Goal: Check status: Check status

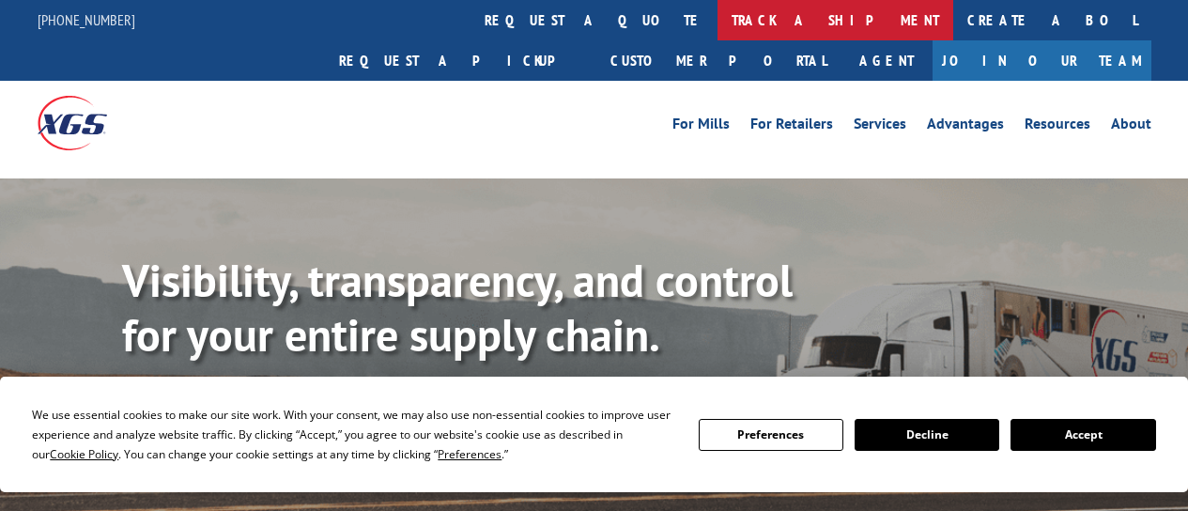
click at [718, 19] on link "track a shipment" at bounding box center [836, 20] width 236 height 40
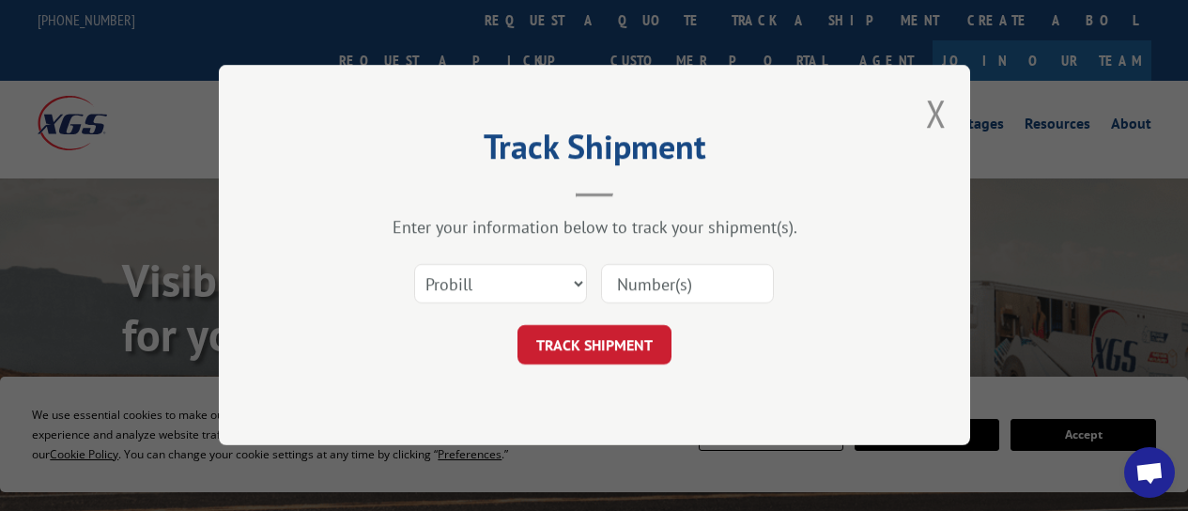
click at [617, 284] on input at bounding box center [687, 284] width 173 height 39
type input "17674212"
click at [613, 346] on button "TRACK SHIPMENT" at bounding box center [595, 345] width 154 height 39
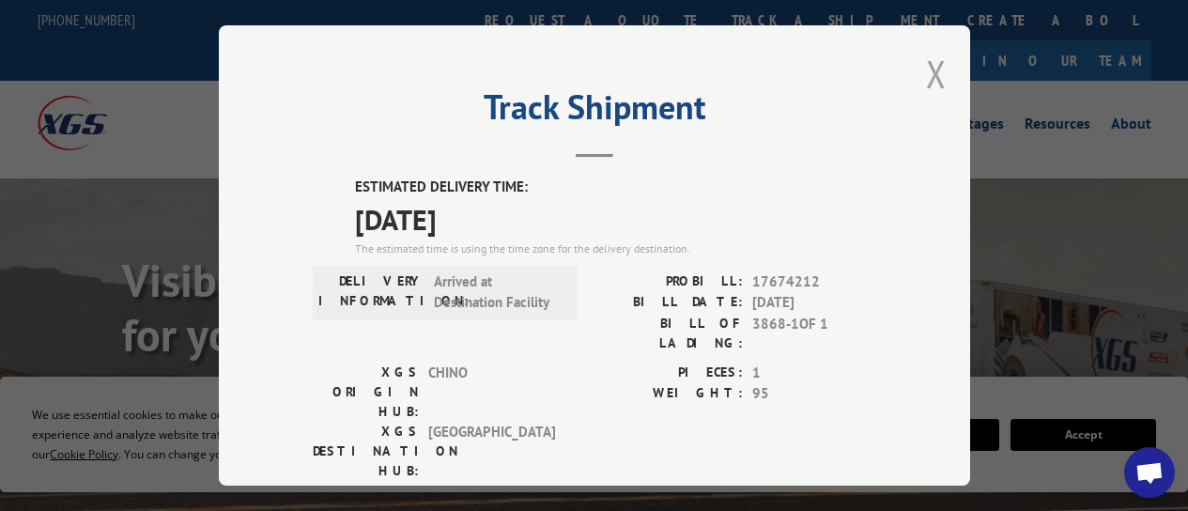
click at [930, 70] on button "Close modal" at bounding box center [936, 74] width 21 height 50
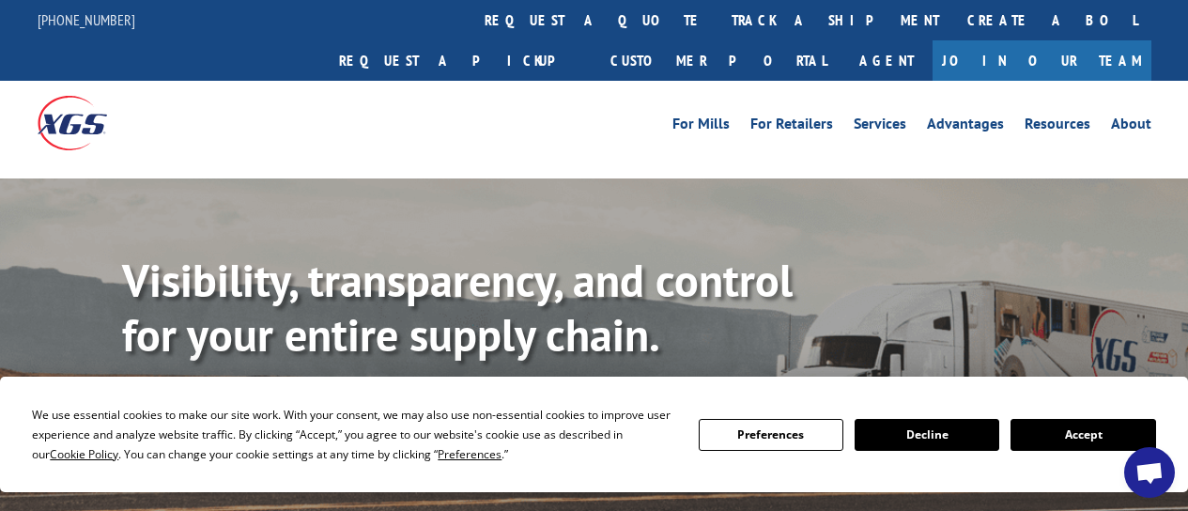
click at [1048, 430] on button "Accept" at bounding box center [1083, 435] width 145 height 32
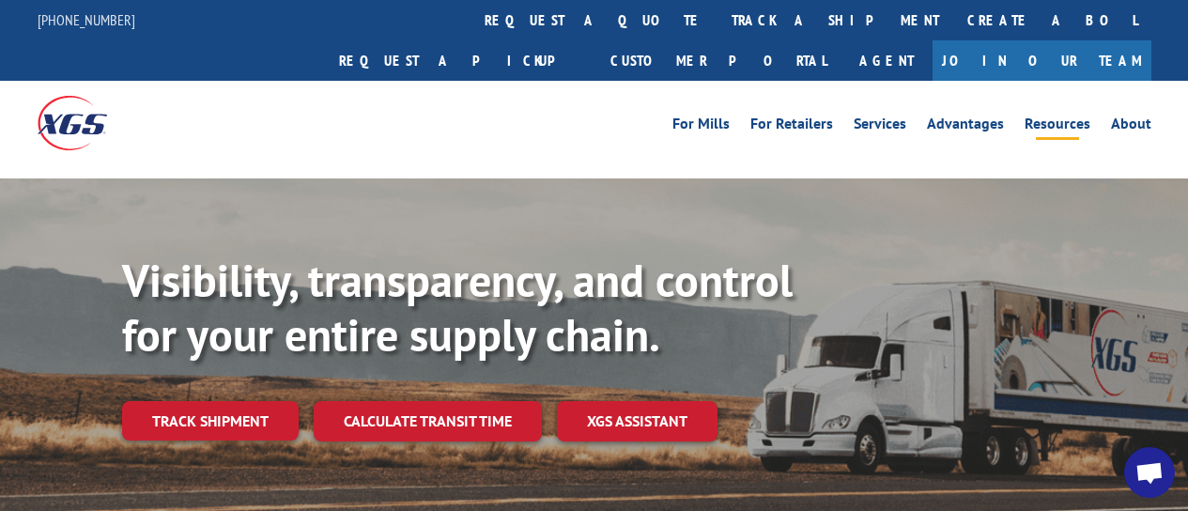
click at [1054, 116] on link "Resources" at bounding box center [1058, 126] width 66 height 21
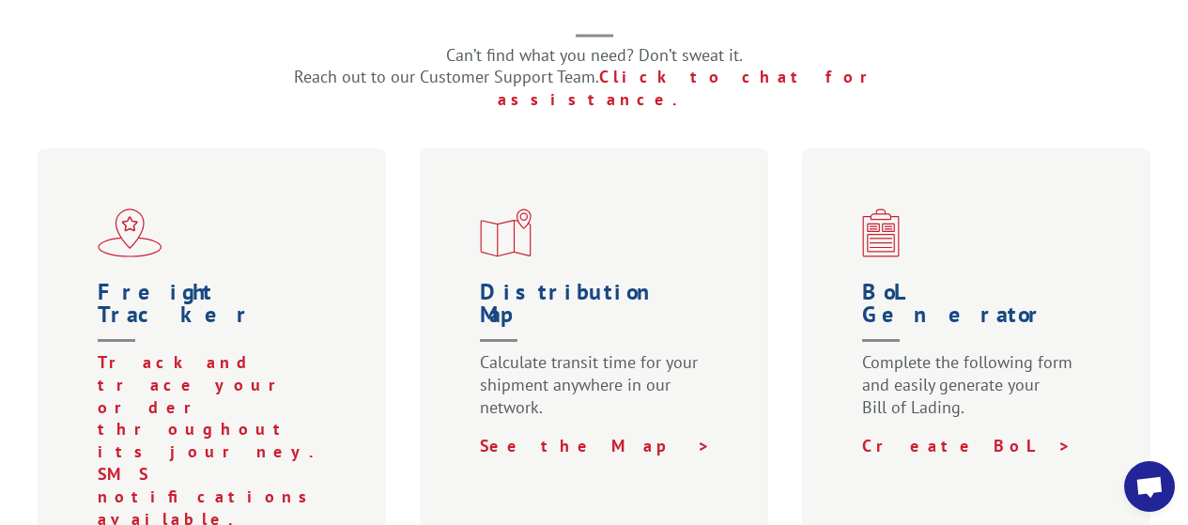
scroll to position [564, 0]
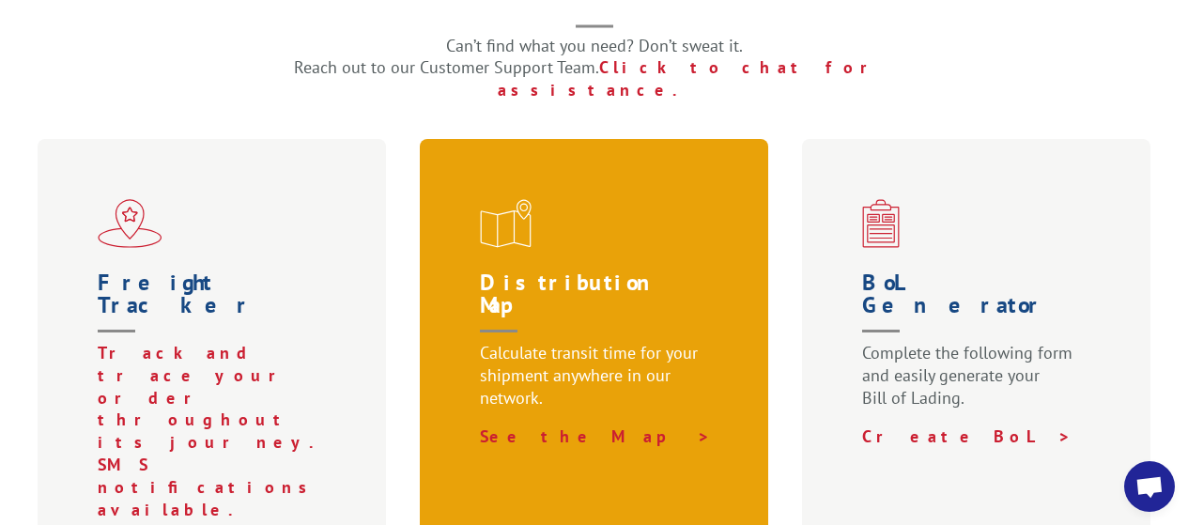
click at [517, 271] on h1 "Distribution Map" at bounding box center [598, 306] width 237 height 70
